Goal: Browse casually: Explore the website without a specific task or goal

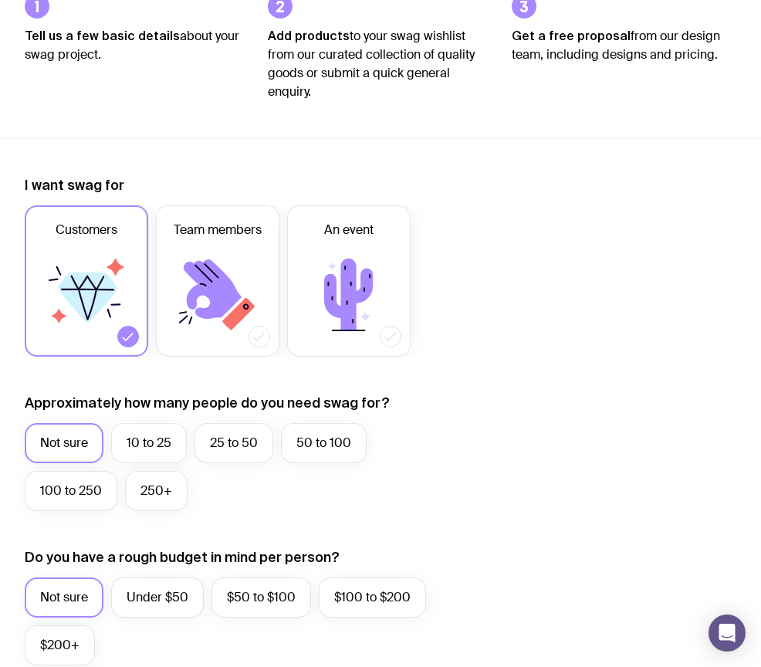
scroll to position [328, 0]
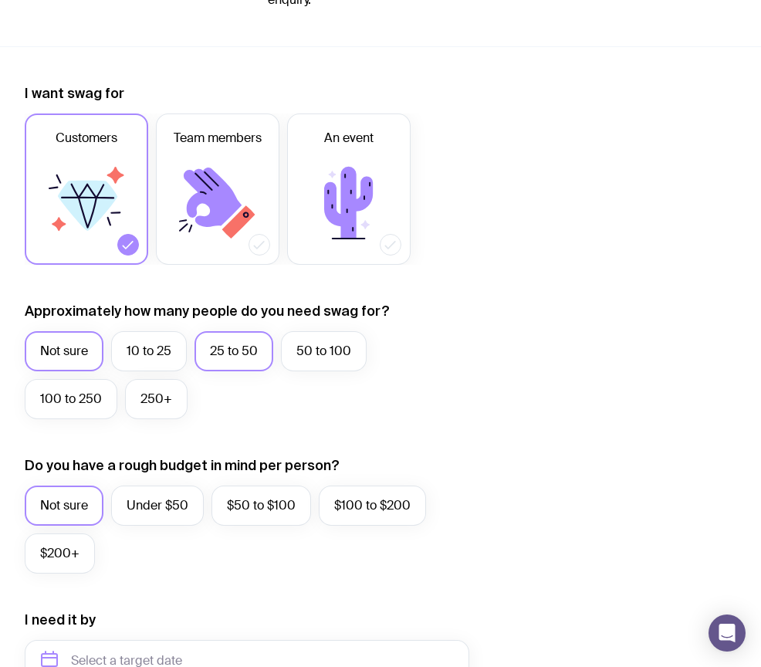
click at [240, 347] on label "25 to 50" at bounding box center [234, 351] width 79 height 40
click at [0, 0] on input "25 to 50" at bounding box center [0, 0] width 0 height 0
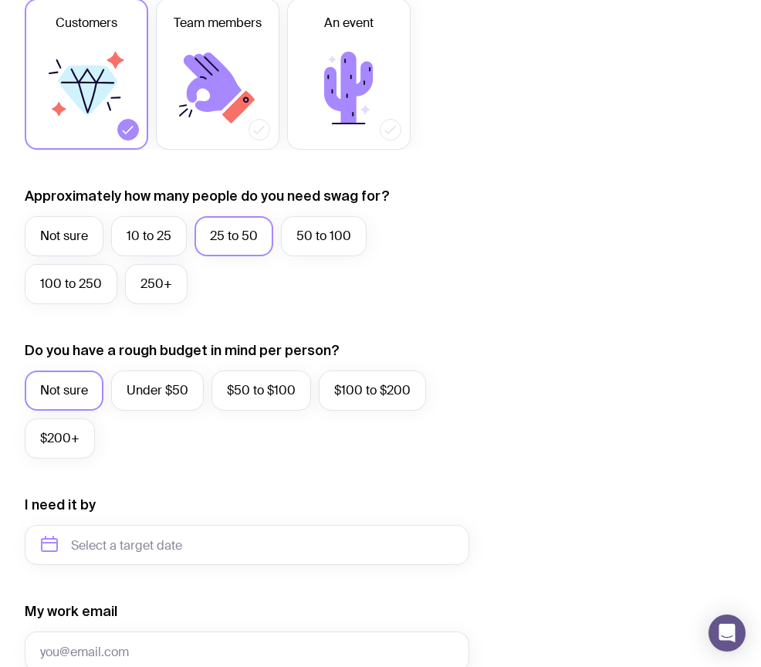
scroll to position [0, 0]
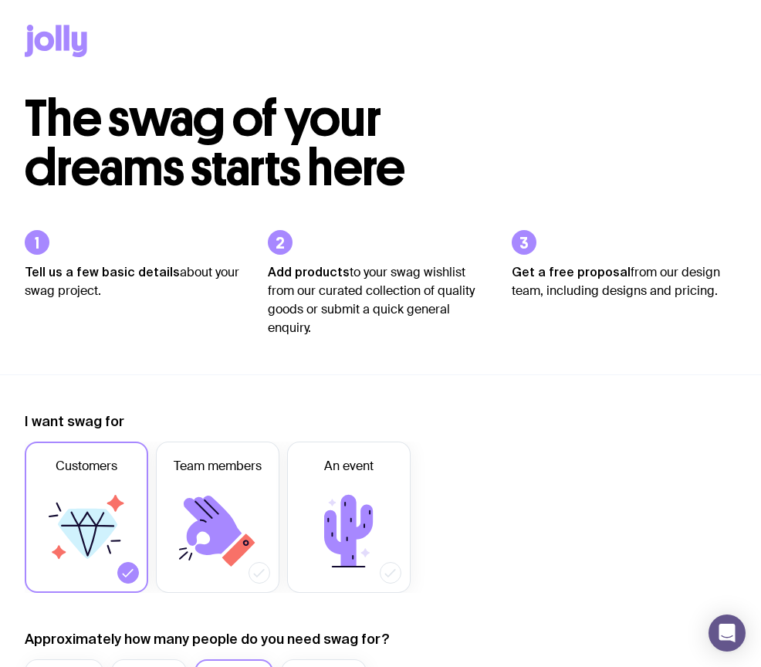
click at [175, 133] on span "The swag of your dreams starts here" at bounding box center [215, 143] width 381 height 110
click at [67, 37] on icon at bounding box center [66, 37] width 5 height 25
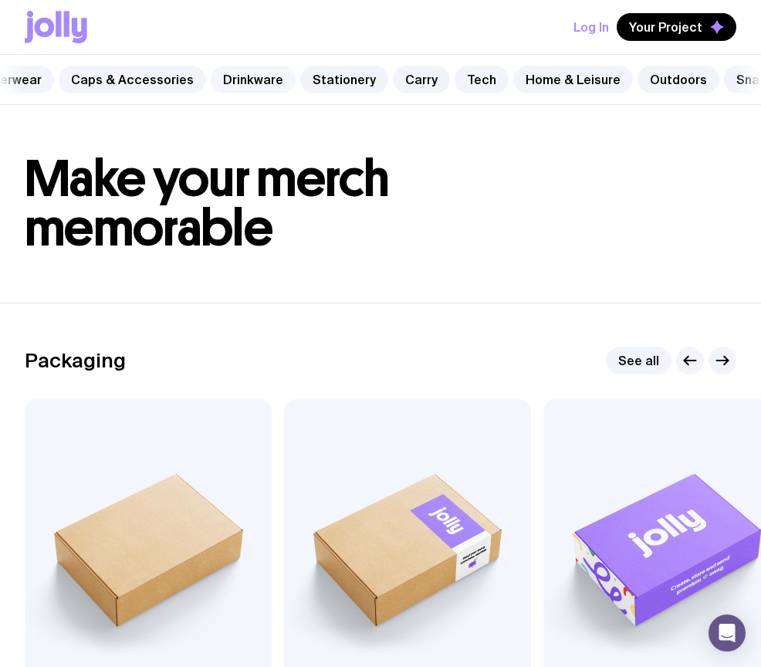
scroll to position [0, 276]
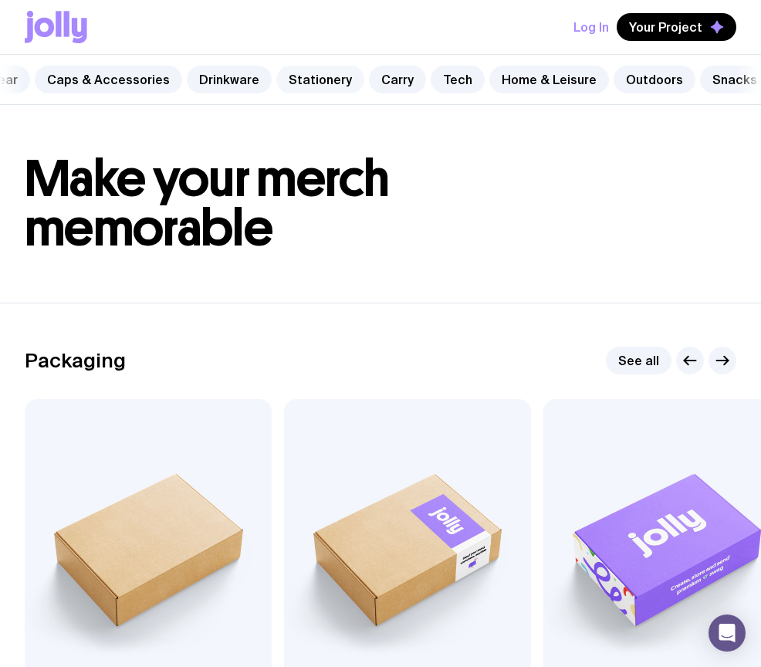
click at [313, 82] on link "Stationery" at bounding box center [320, 80] width 88 height 28
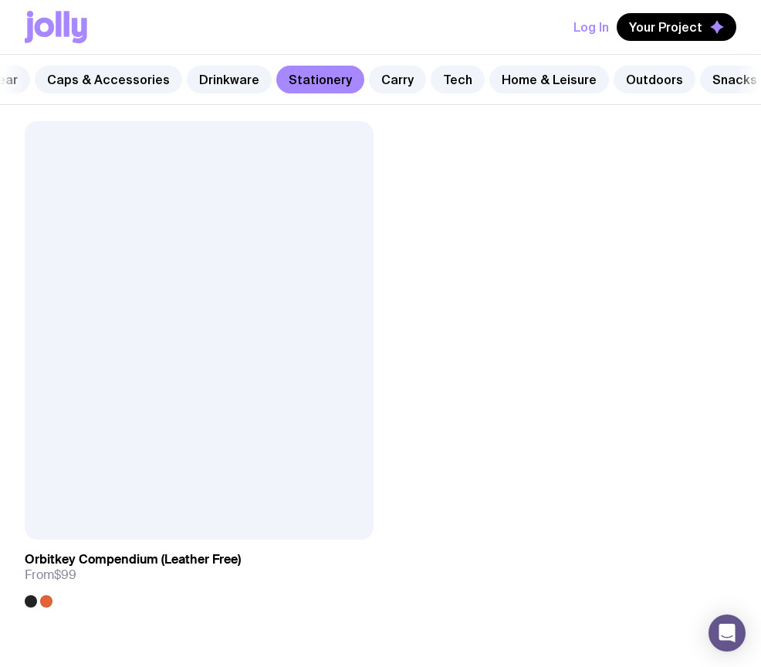
scroll to position [6691, 0]
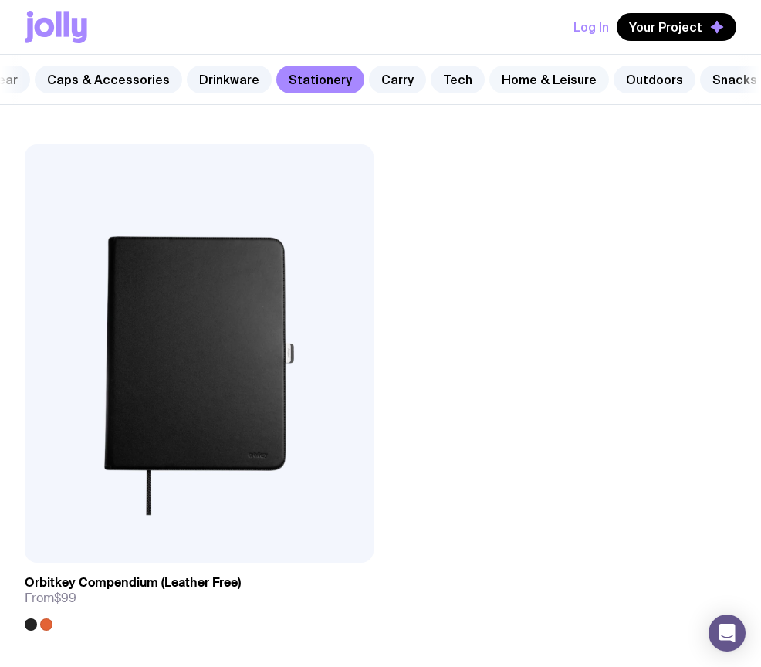
click at [532, 73] on link "Home & Leisure" at bounding box center [549, 80] width 120 height 28
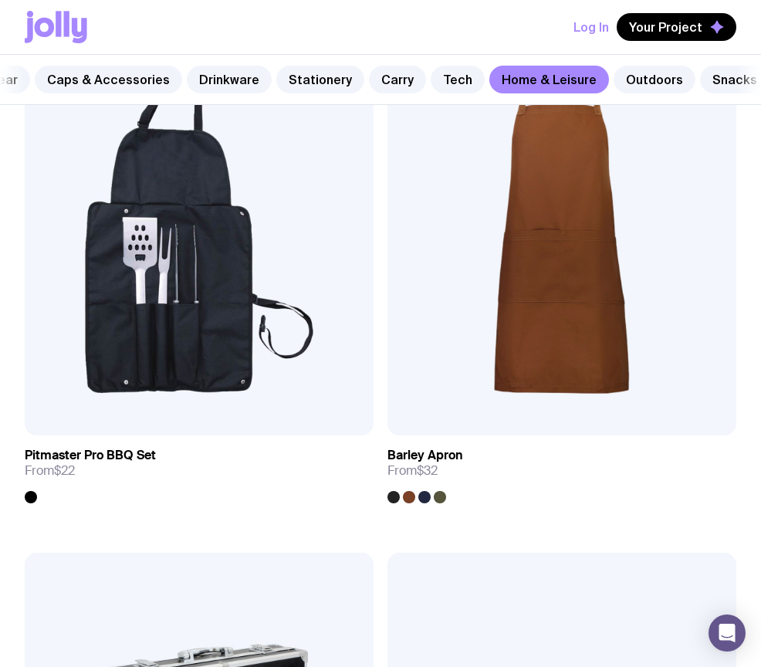
scroll to position [2499, 0]
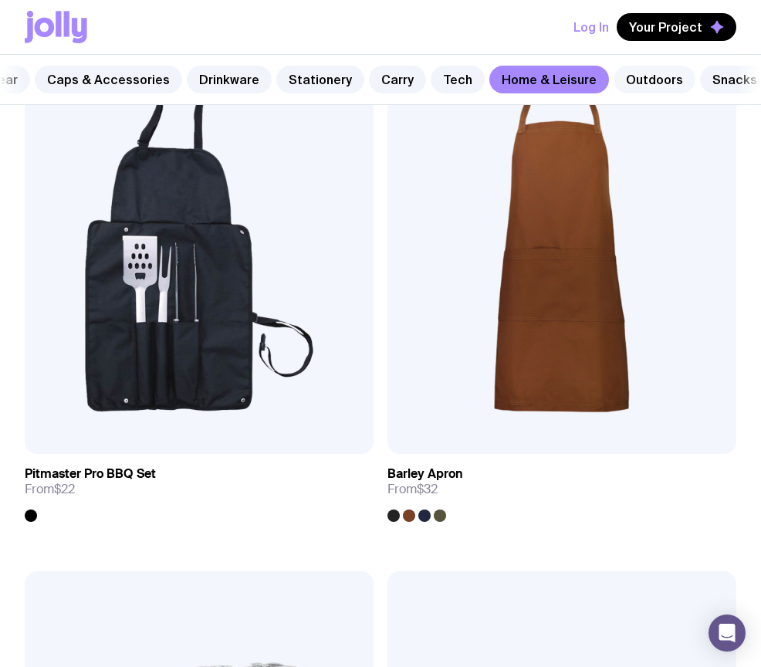
click at [636, 85] on link "Outdoors" at bounding box center [655, 80] width 82 height 28
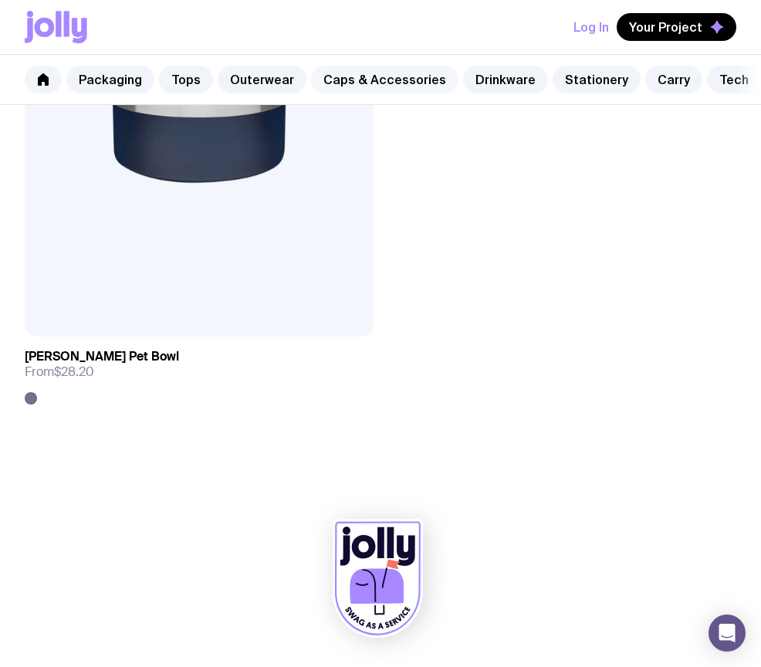
click at [346, 81] on link "Caps & Accessories" at bounding box center [384, 80] width 147 height 28
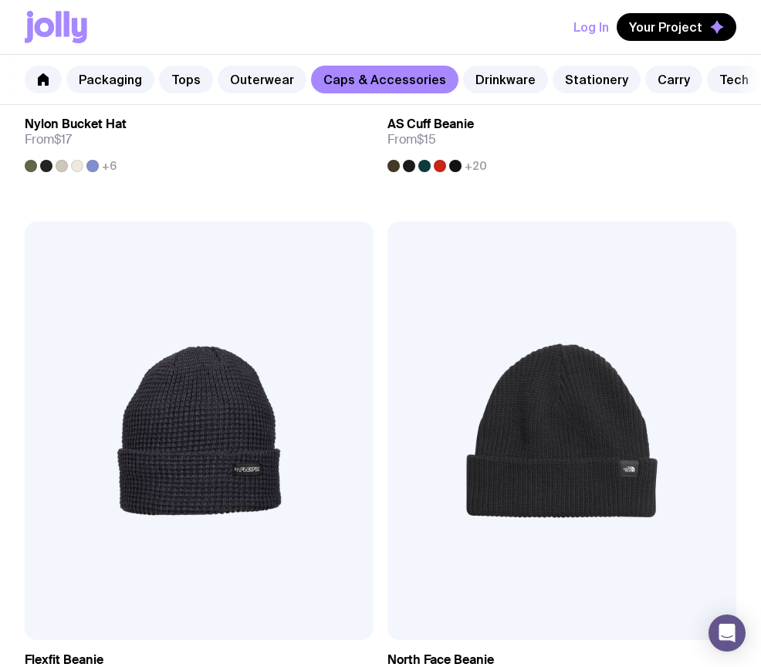
scroll to position [3513, 0]
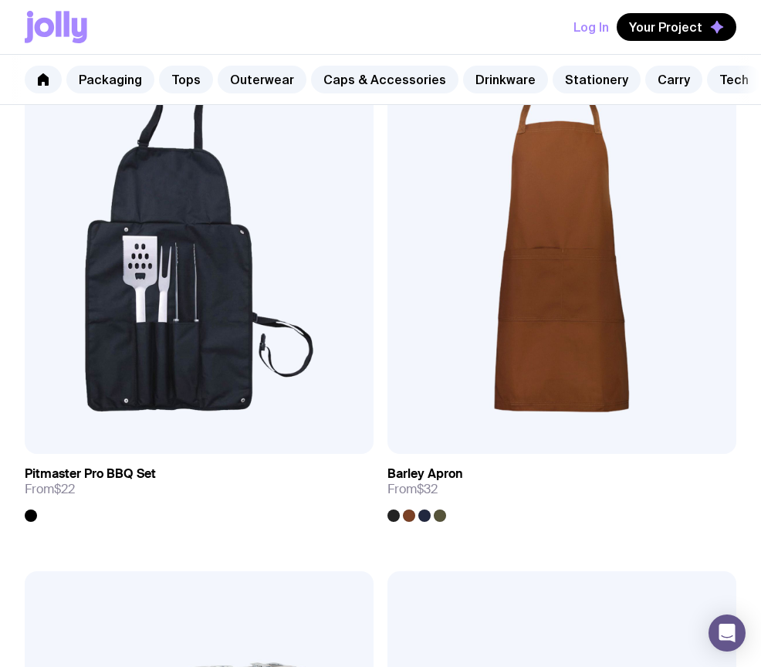
scroll to position [6691, 0]
